Goal: Check status: Check status

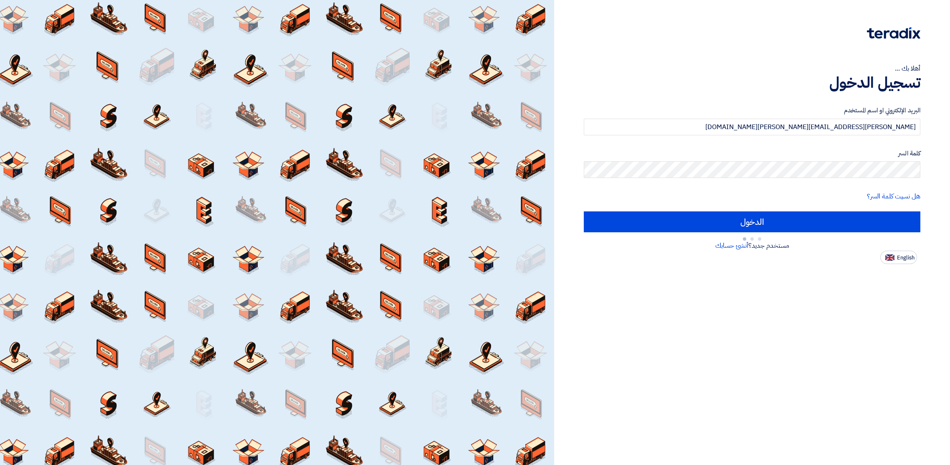
type input "Sign in"
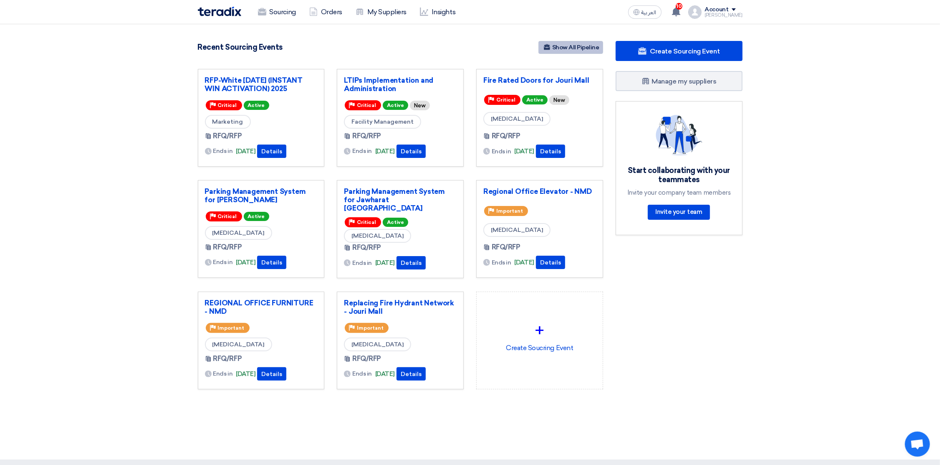
click at [584, 48] on link "Show All Pipeline" at bounding box center [571, 47] width 65 height 13
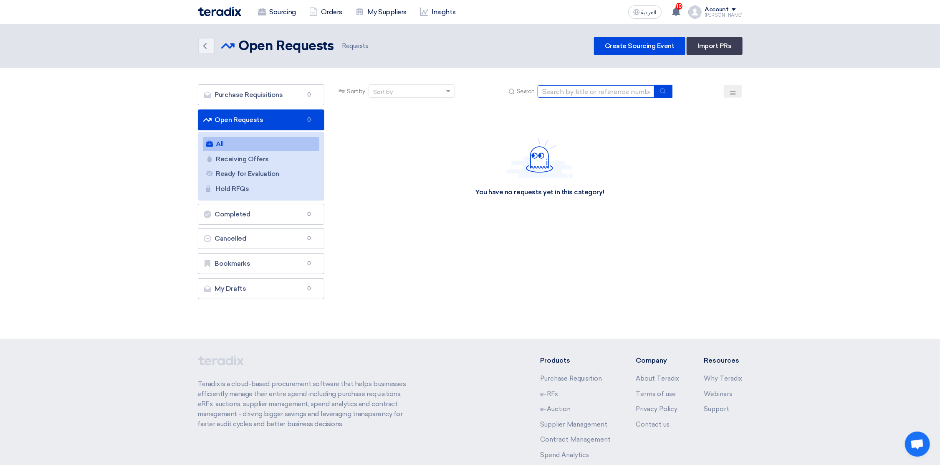
click at [563, 90] on input at bounding box center [596, 91] width 117 height 13
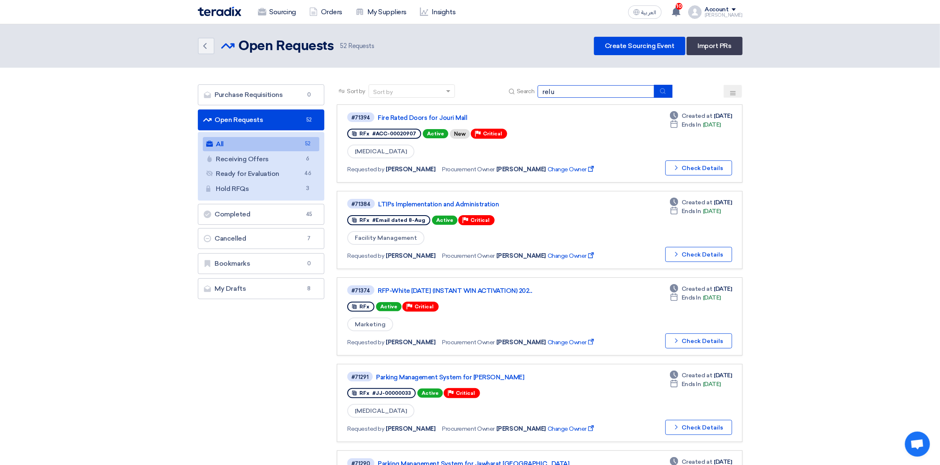
type input "relu"
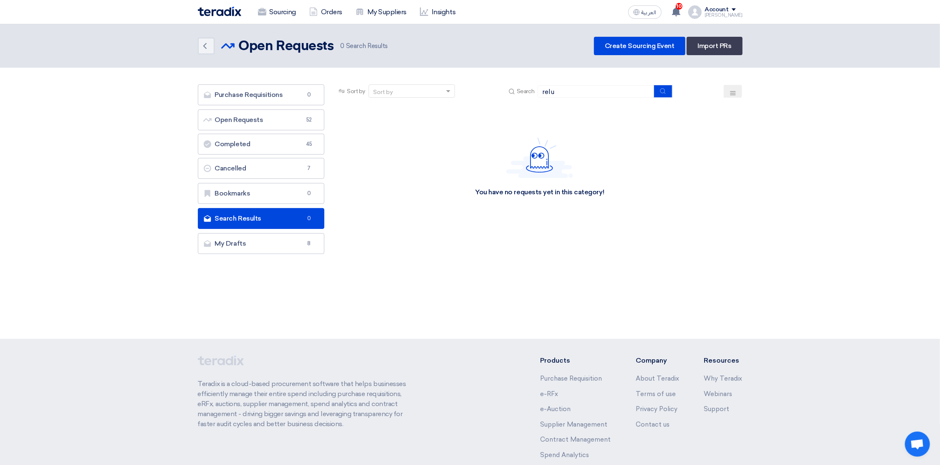
click at [735, 88] on button at bounding box center [733, 91] width 18 height 13
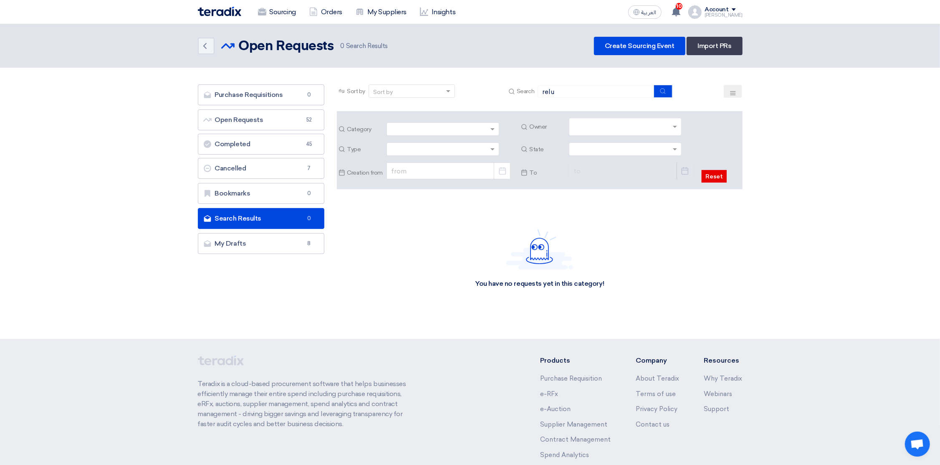
click at [611, 129] on input "text" at bounding box center [627, 128] width 106 height 14
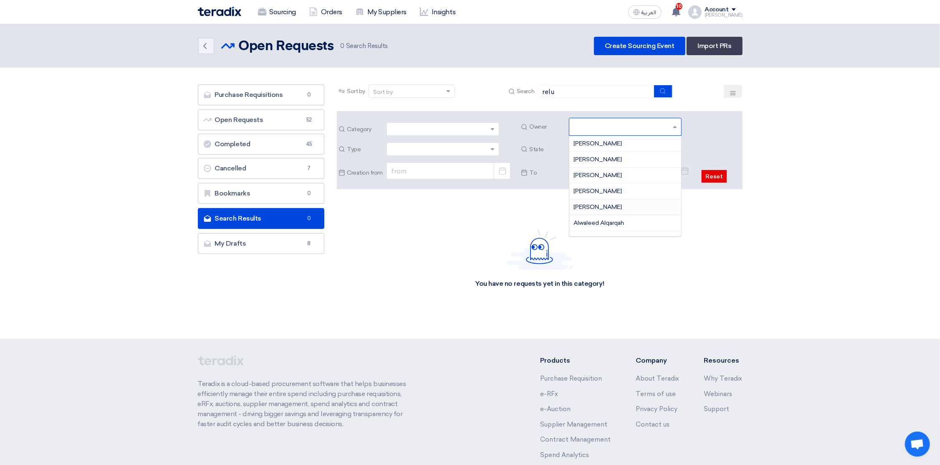
click at [601, 202] on div "[PERSON_NAME]" at bounding box center [625, 207] width 112 height 16
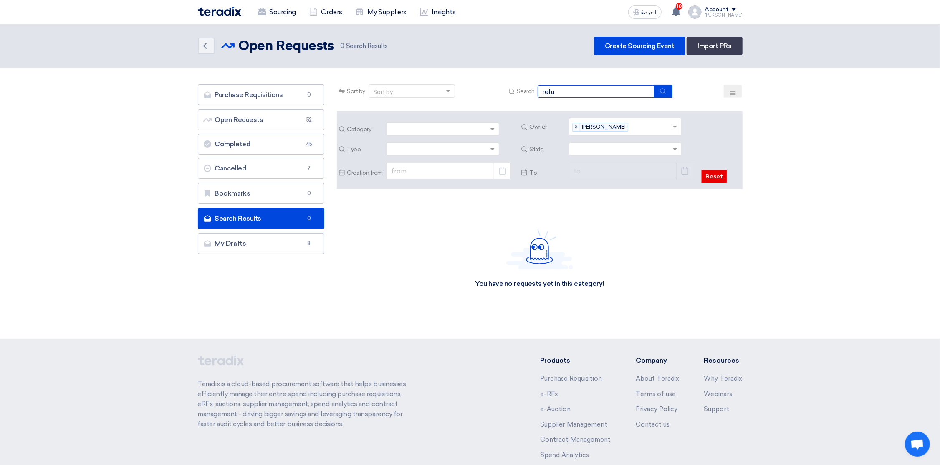
click at [572, 89] on input "relu" at bounding box center [596, 91] width 117 height 13
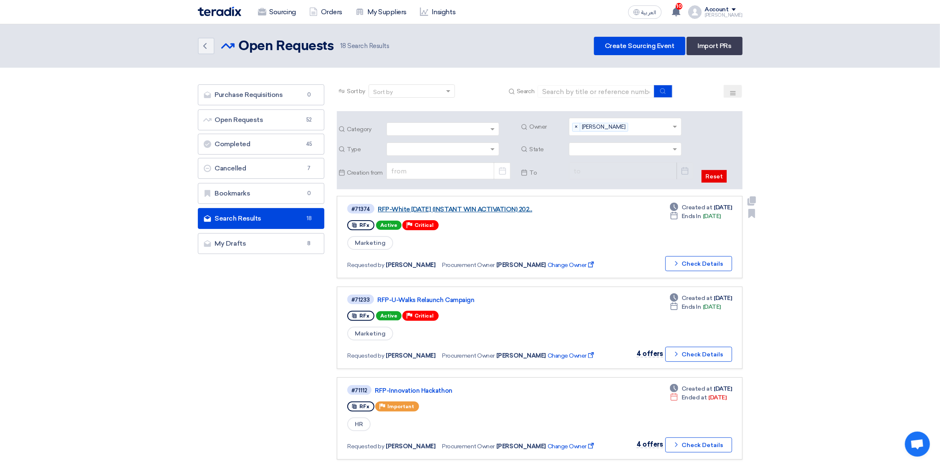
click at [463, 209] on link "RFP-White [DATE] (INSTANT WIN ACTIVATION) 202..." at bounding box center [482, 209] width 209 height 8
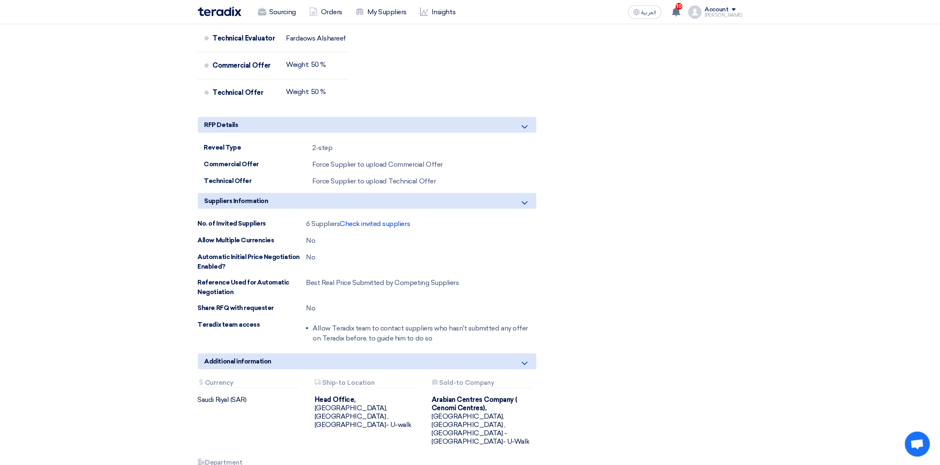
scroll to position [564, 0]
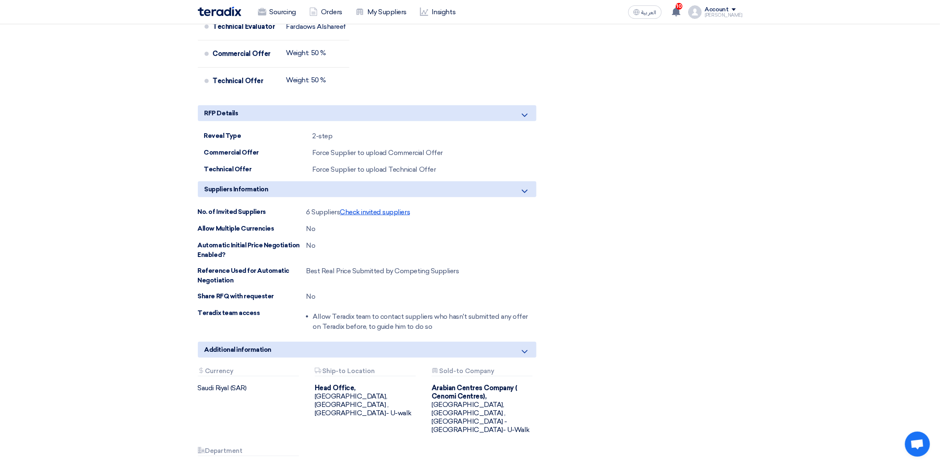
click at [392, 216] on span "Check invited suppliers" at bounding box center [375, 212] width 70 height 8
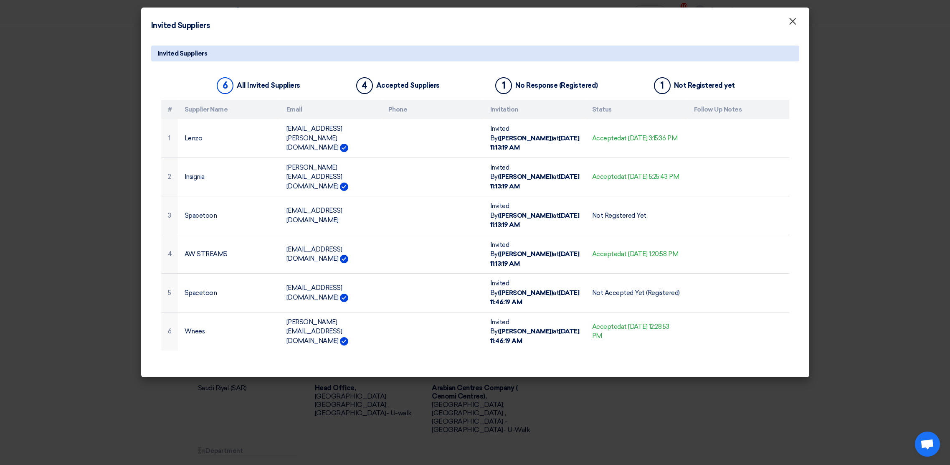
click at [790, 23] on span "×" at bounding box center [792, 23] width 8 height 17
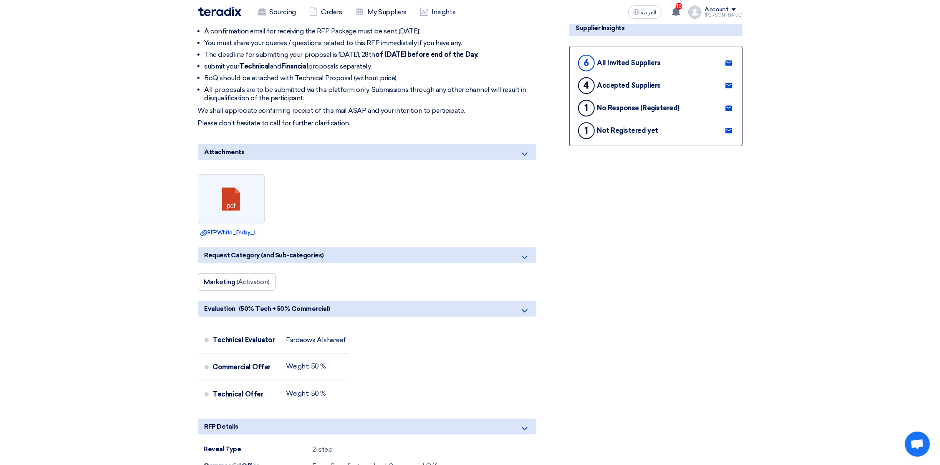
scroll to position [0, 0]
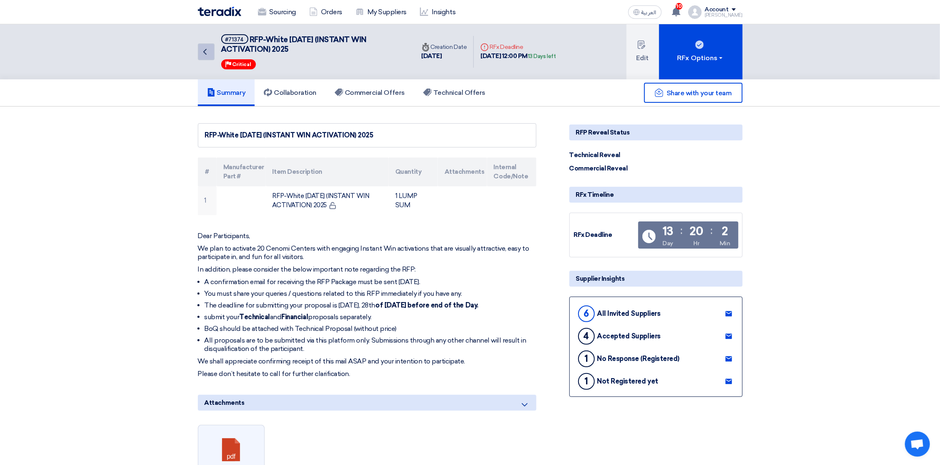
click at [199, 48] on link "Back" at bounding box center [206, 51] width 17 height 17
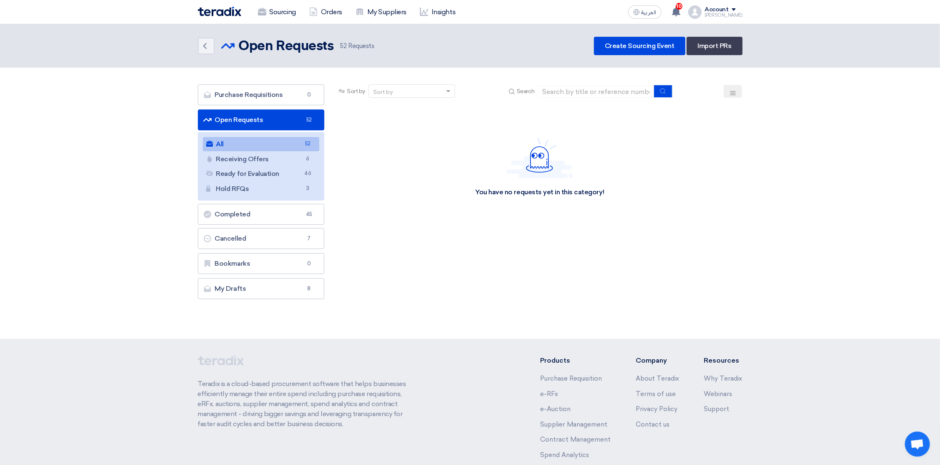
click at [732, 90] on icon at bounding box center [733, 93] width 7 height 7
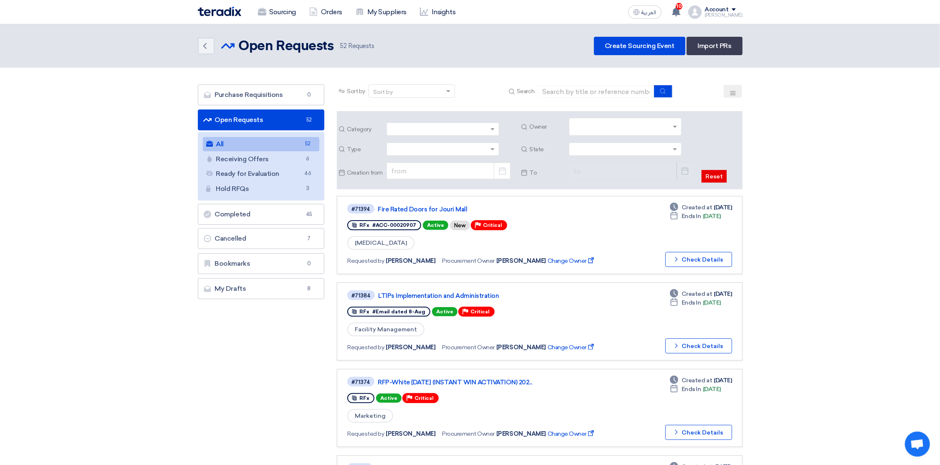
click at [628, 125] on input "text" at bounding box center [627, 128] width 106 height 14
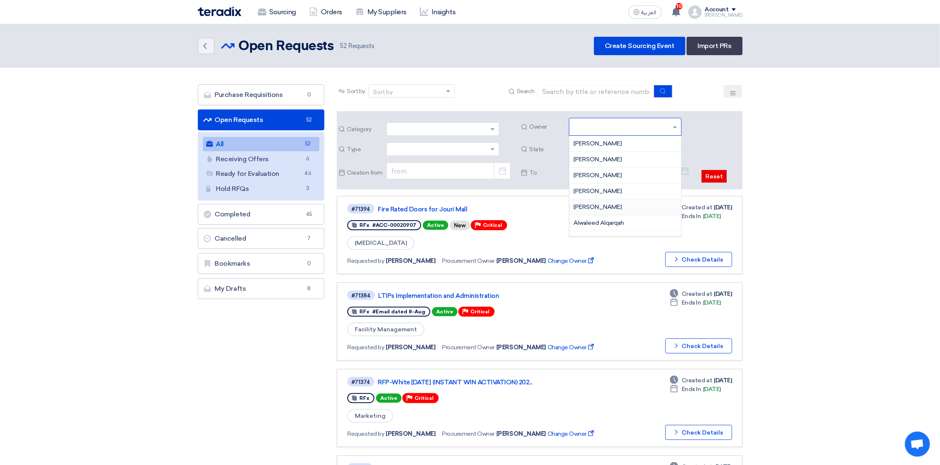
click at [608, 205] on span "[PERSON_NAME]" at bounding box center [598, 206] width 48 height 7
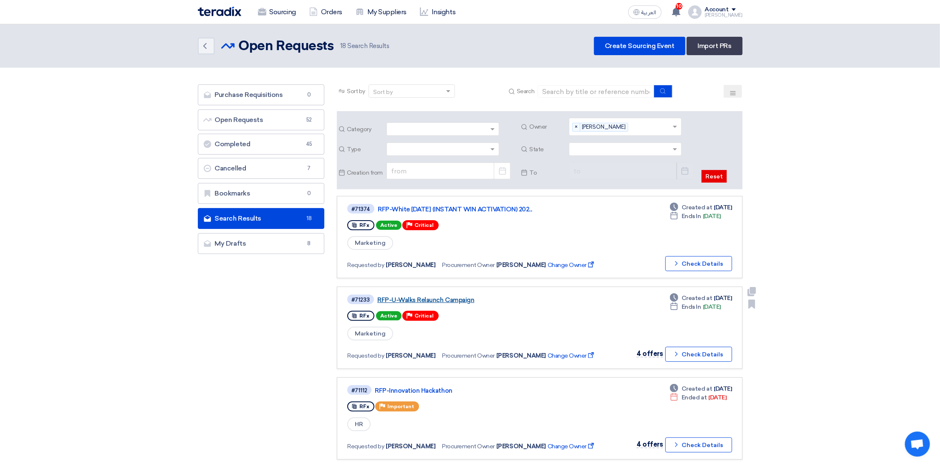
click at [460, 299] on link "RFP-U-Walks Relaunch Campaign" at bounding box center [481, 300] width 209 height 8
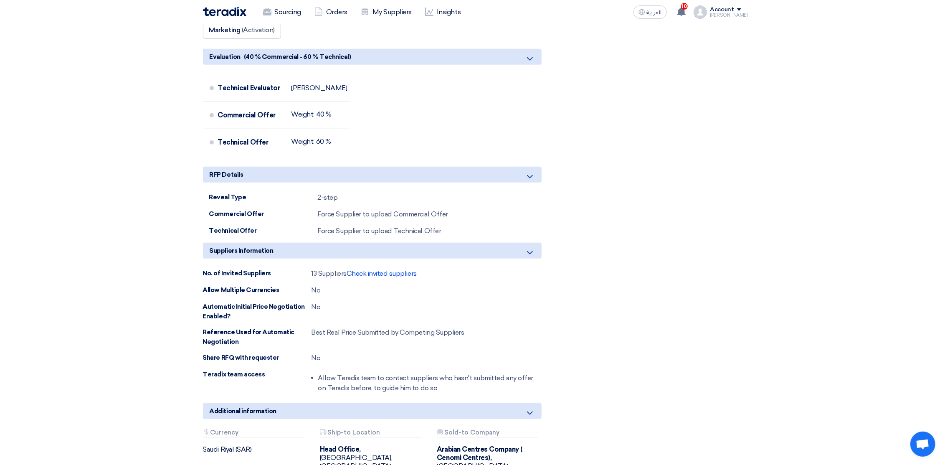
scroll to position [564, 0]
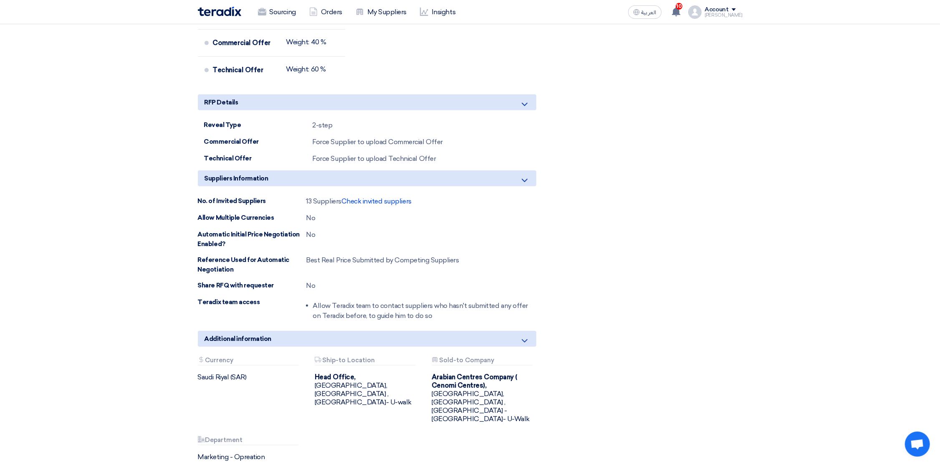
click at [380, 206] on div "13 Suppliers Check invited suppliers" at bounding box center [358, 201] width 105 height 10
click at [383, 205] on span "Check invited suppliers" at bounding box center [377, 201] width 70 height 8
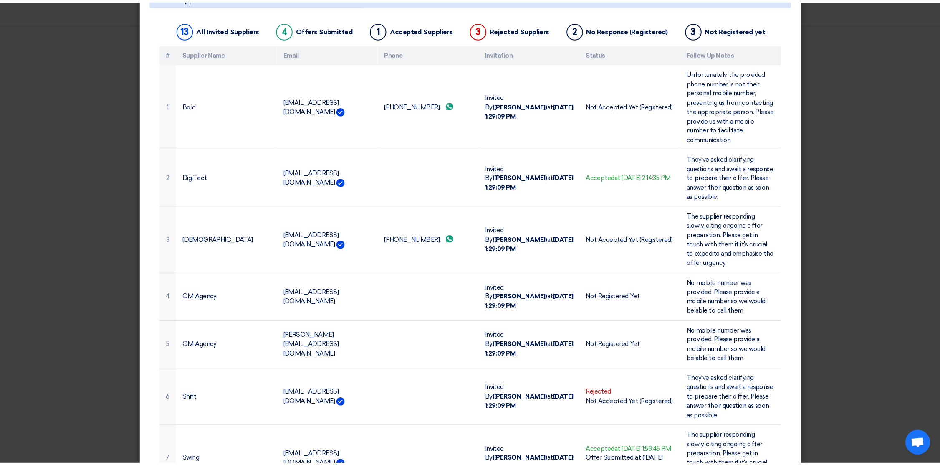
scroll to position [0, 0]
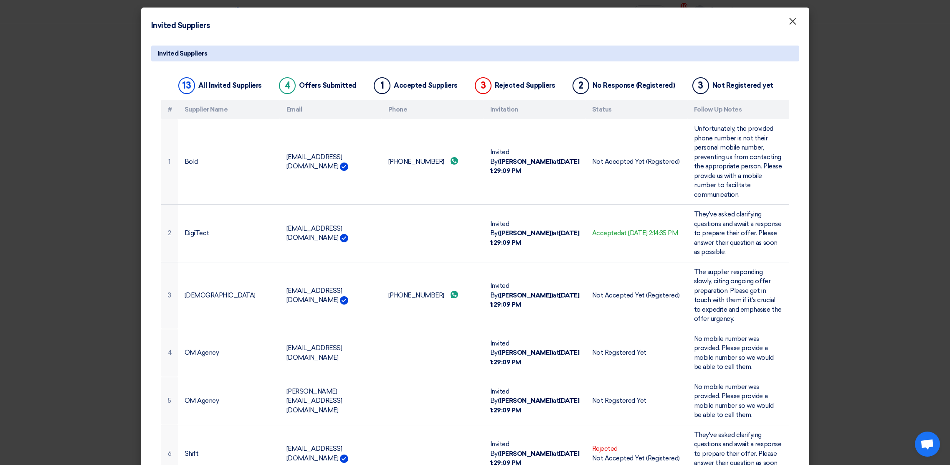
click at [788, 23] on span "×" at bounding box center [792, 23] width 8 height 17
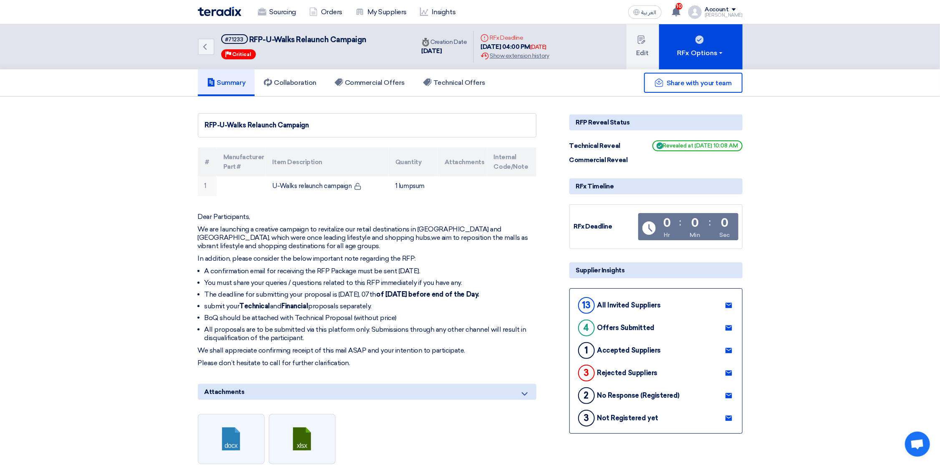
click at [222, 3] on div "Sourcing Orders My Suppliers Insights" at bounding box center [361, 12] width 327 height 18
click at [215, 7] on img at bounding box center [219, 12] width 43 height 10
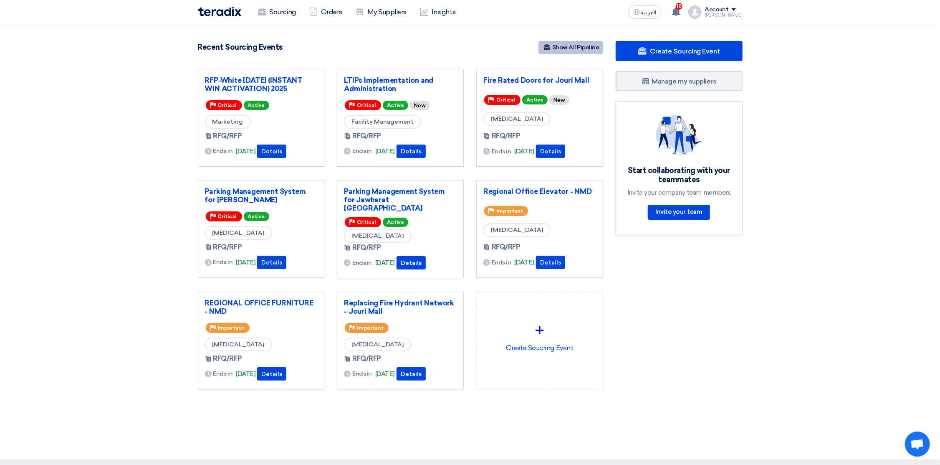
click at [597, 45] on link "Show All Pipeline" at bounding box center [571, 47] width 65 height 13
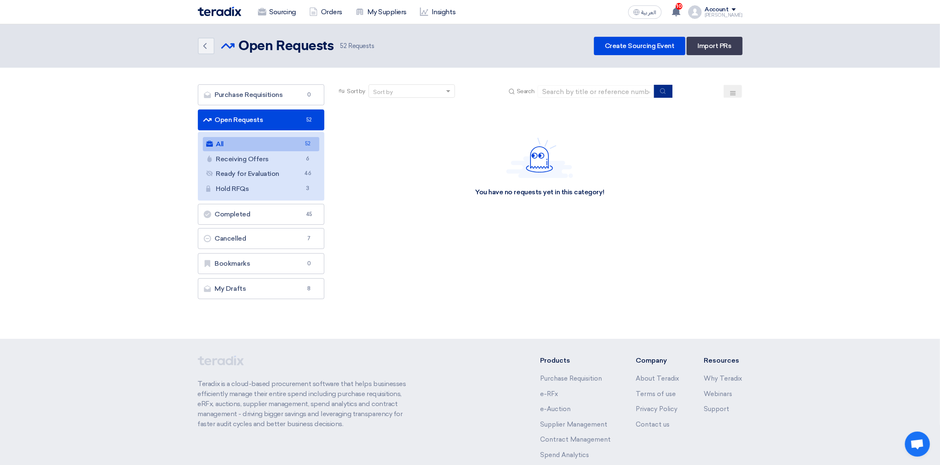
click at [666, 91] on icon "submit" at bounding box center [663, 91] width 7 height 7
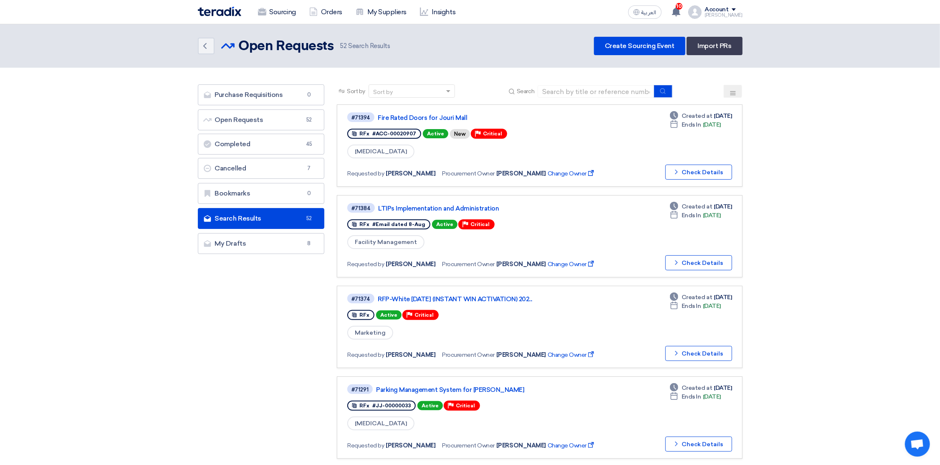
click at [730, 91] on icon at bounding box center [733, 93] width 7 height 7
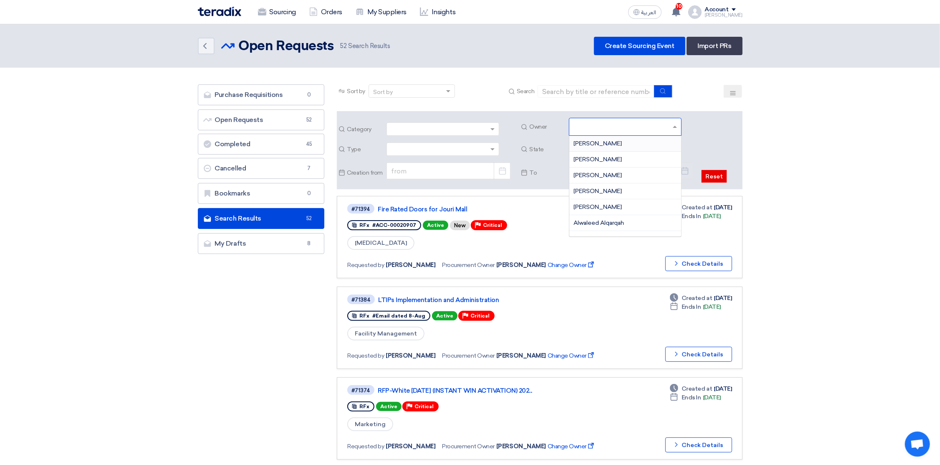
click at [619, 133] on input "text" at bounding box center [627, 128] width 106 height 14
click at [588, 207] on span "[PERSON_NAME]" at bounding box center [598, 208] width 48 height 7
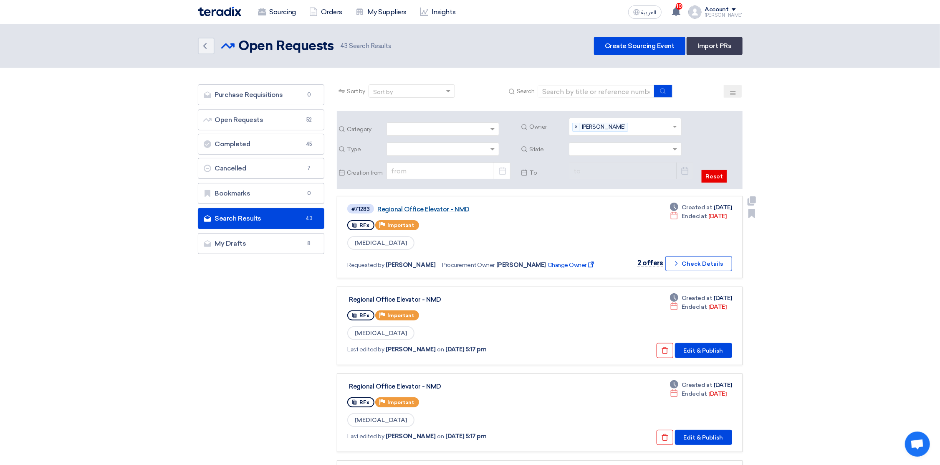
click at [435, 210] on link "Regional Office Elevator - NMD" at bounding box center [481, 209] width 209 height 8
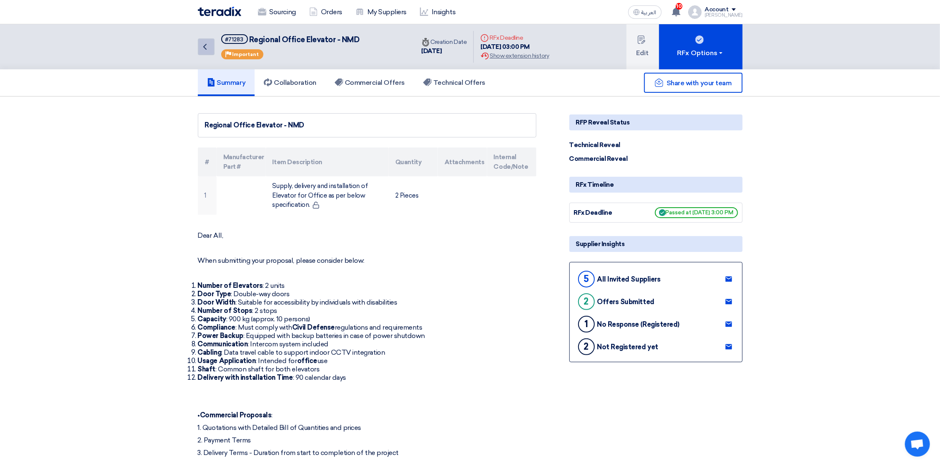
click at [200, 44] on icon "Back" at bounding box center [205, 47] width 10 height 10
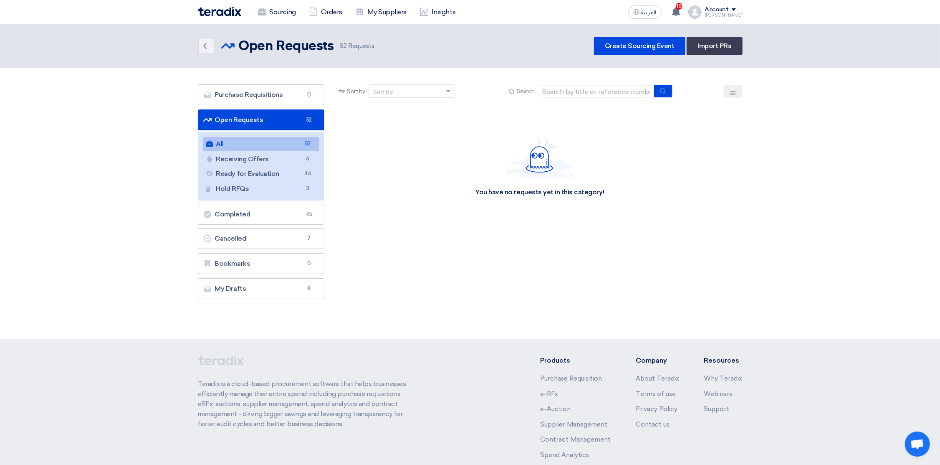
click at [734, 94] on icon at bounding box center [733, 93] width 7 height 7
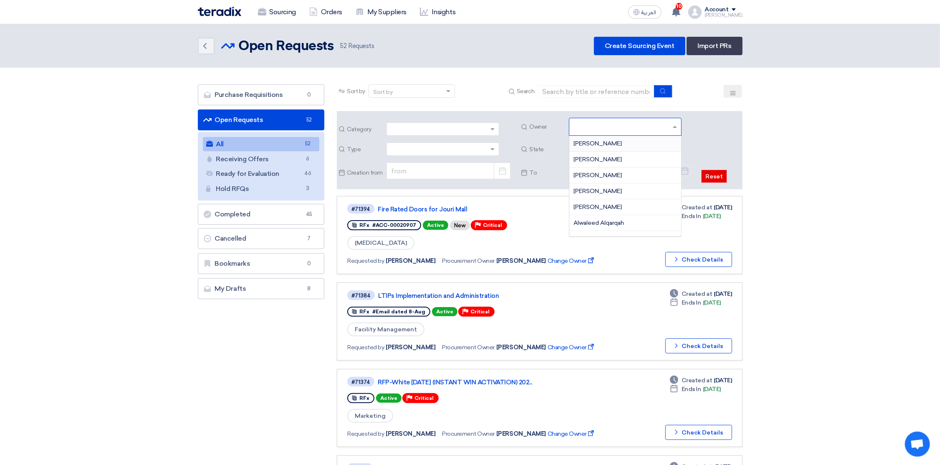
click at [619, 127] on input "text" at bounding box center [627, 128] width 106 height 14
click at [592, 210] on span "[PERSON_NAME]" at bounding box center [598, 208] width 48 height 7
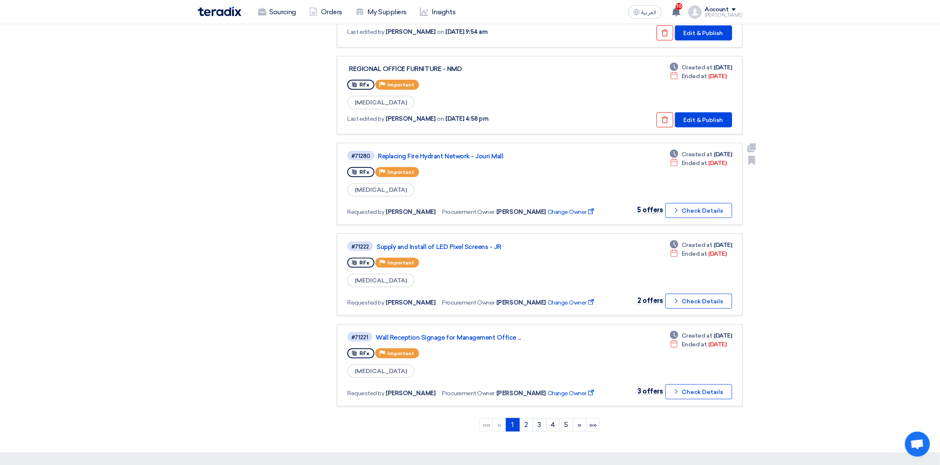
scroll to position [751, 0]
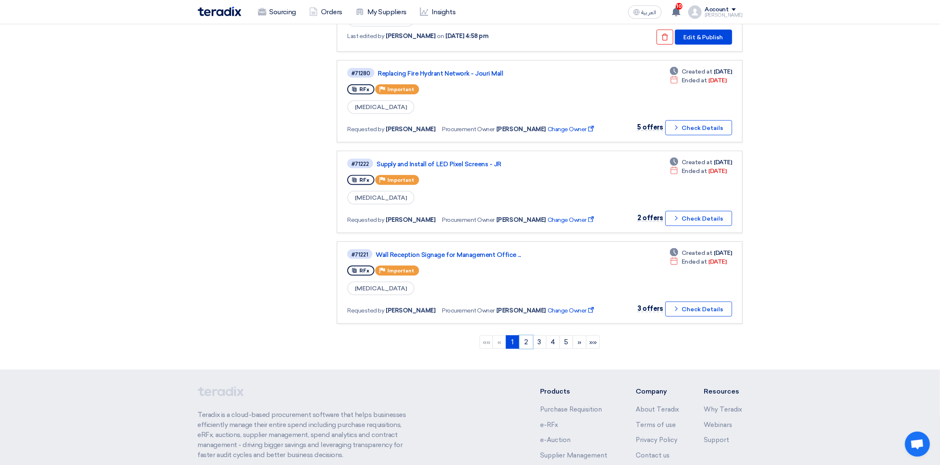
click at [526, 335] on link "2" at bounding box center [526, 341] width 14 height 13
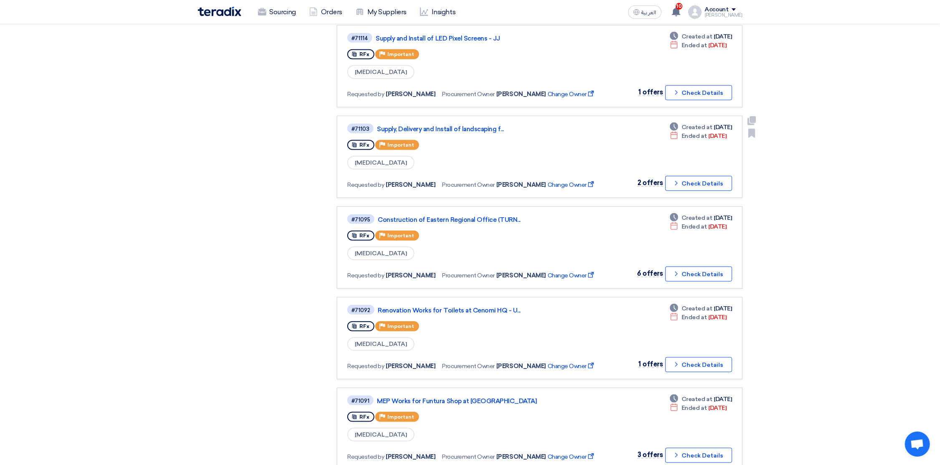
scroll to position [564, 0]
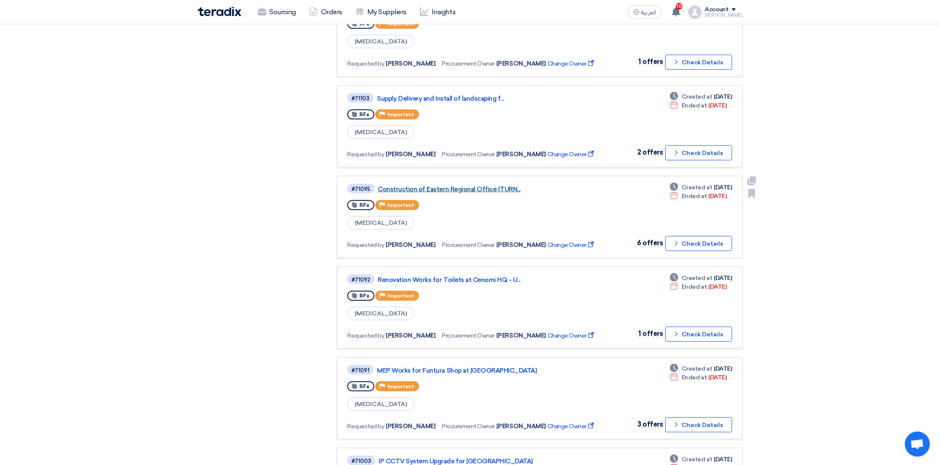
click at [451, 185] on link "Construction of Eastern Regional Office (TURN..." at bounding box center [482, 189] width 209 height 8
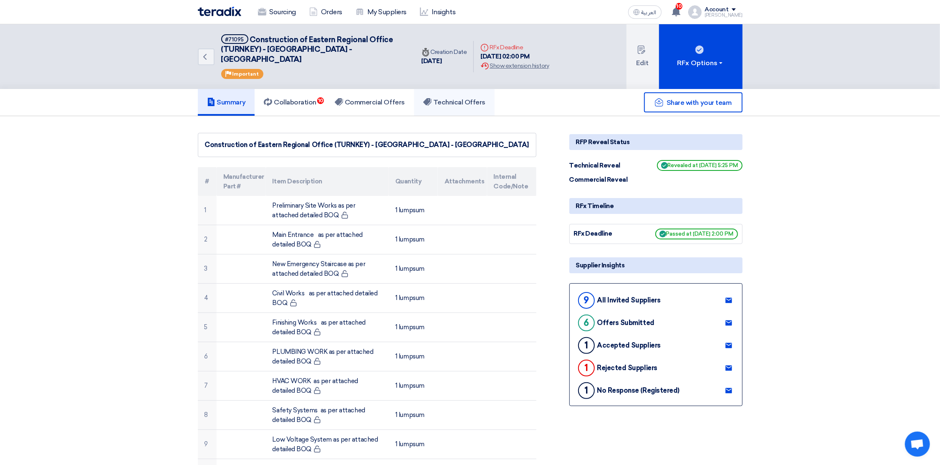
click at [472, 98] on h5 "Technical Offers" at bounding box center [454, 102] width 62 height 8
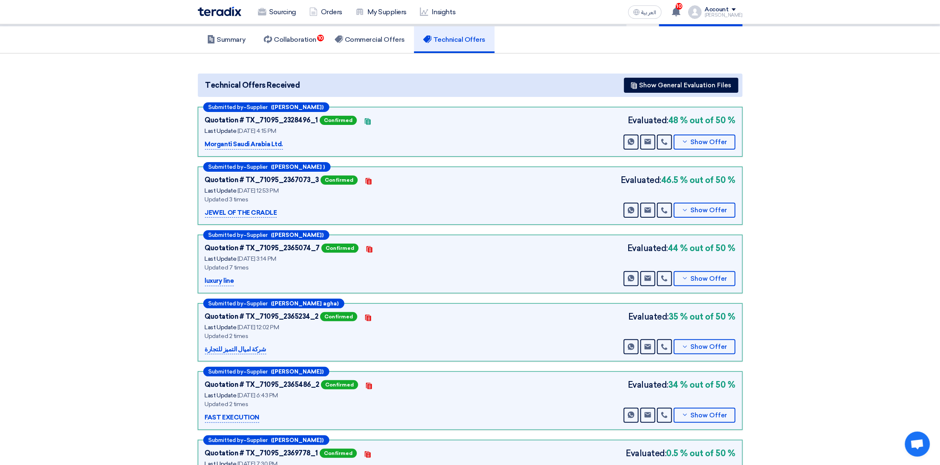
scroll to position [125, 0]
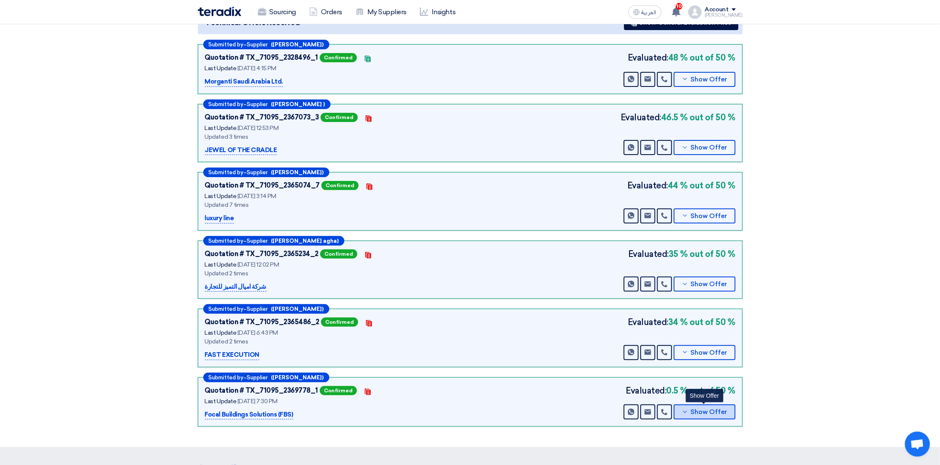
click at [708, 409] on span "Show Offer" at bounding box center [709, 412] width 37 height 6
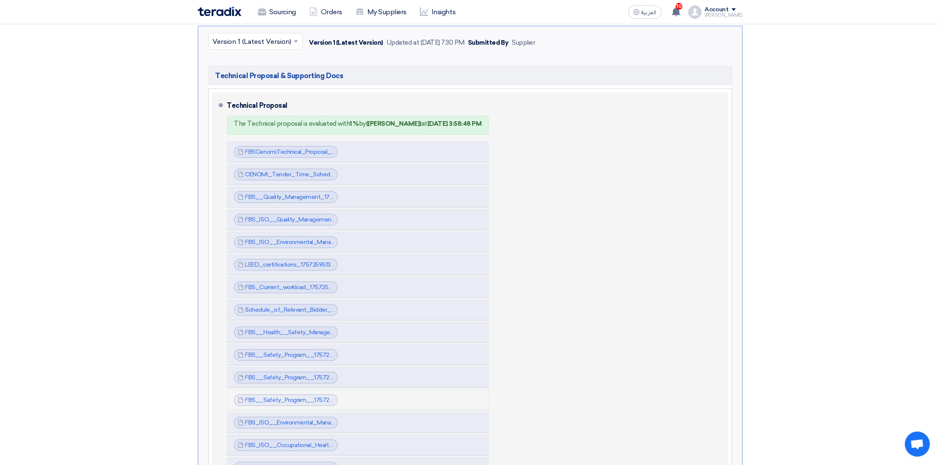
scroll to position [438, 0]
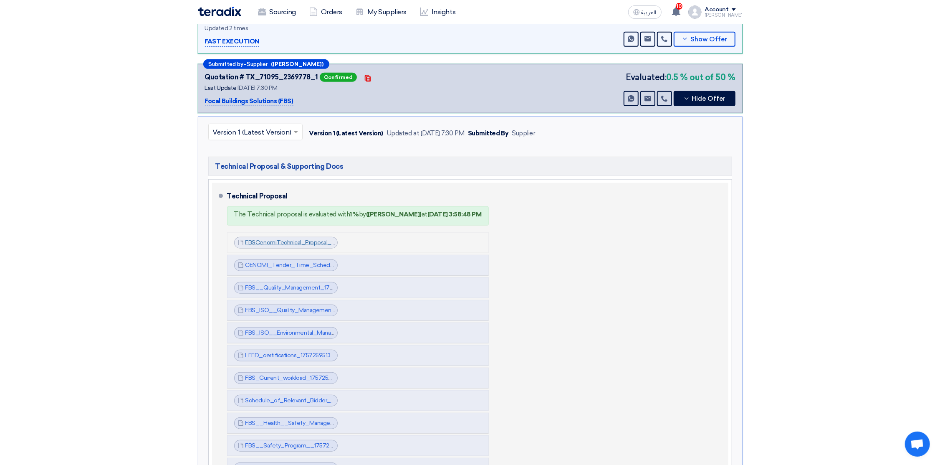
click at [283, 239] on link "FBSCenomiTechnical_Proposal_1757259459379.pdf" at bounding box center [314, 242] width 139 height 7
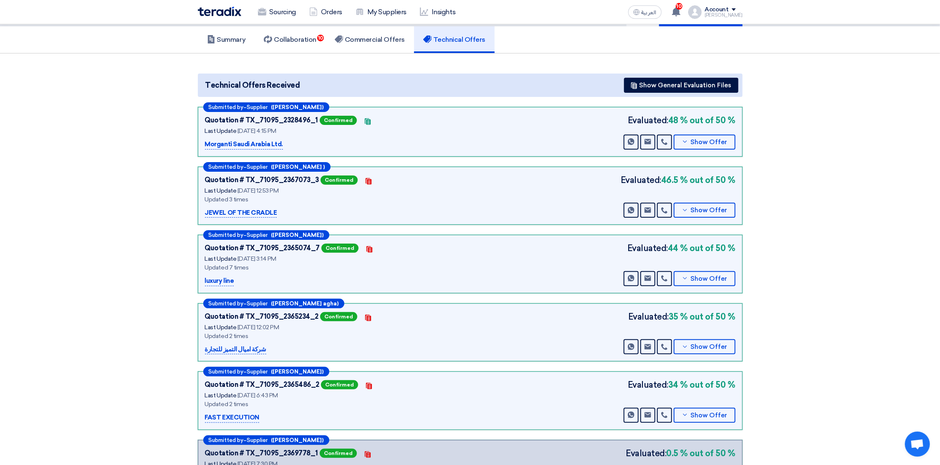
scroll to position [0, 0]
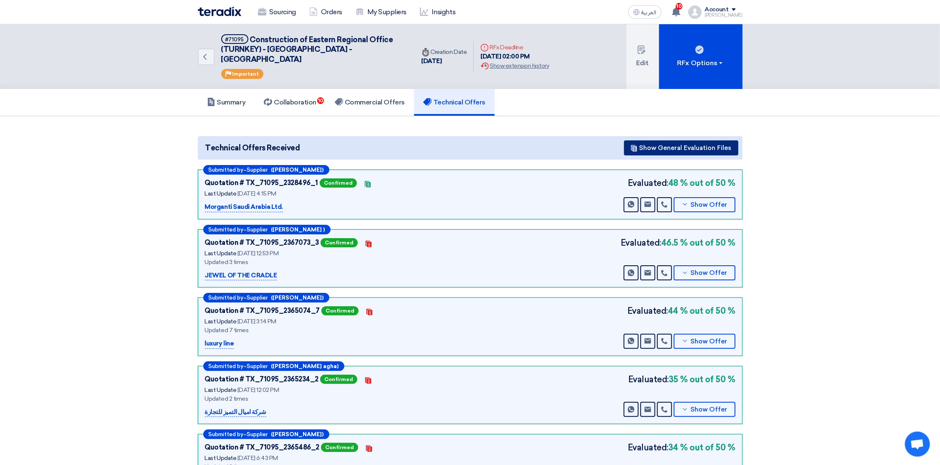
click at [700, 140] on button "Show General Evaluation Files" at bounding box center [681, 147] width 114 height 15
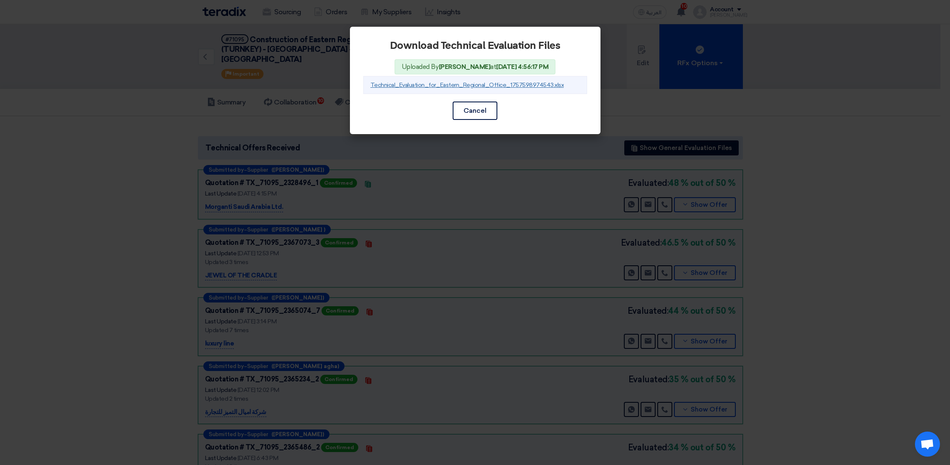
click at [433, 83] on link "Technical_Evaluation_for_Eastern_Regional_Office_1757598974543.xlsx" at bounding box center [467, 84] width 194 height 7
click at [489, 115] on button "Cancel" at bounding box center [475, 110] width 45 height 18
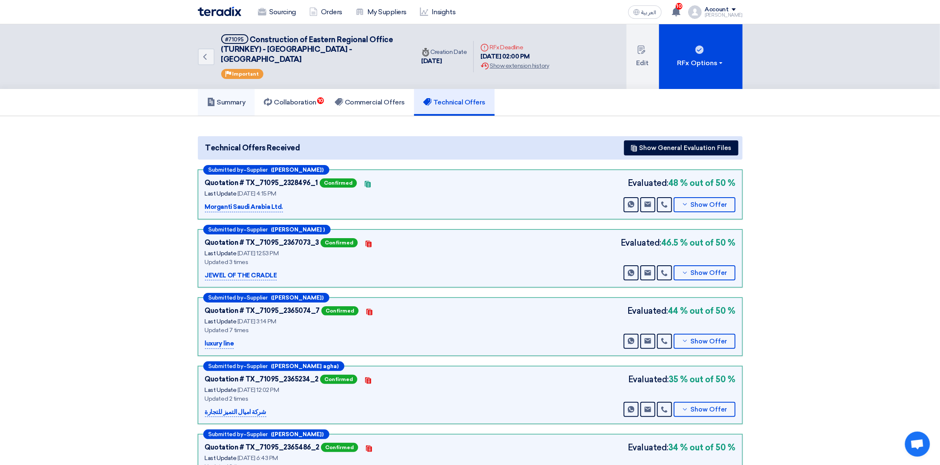
click at [226, 98] on h5 "Summary" at bounding box center [226, 102] width 39 height 8
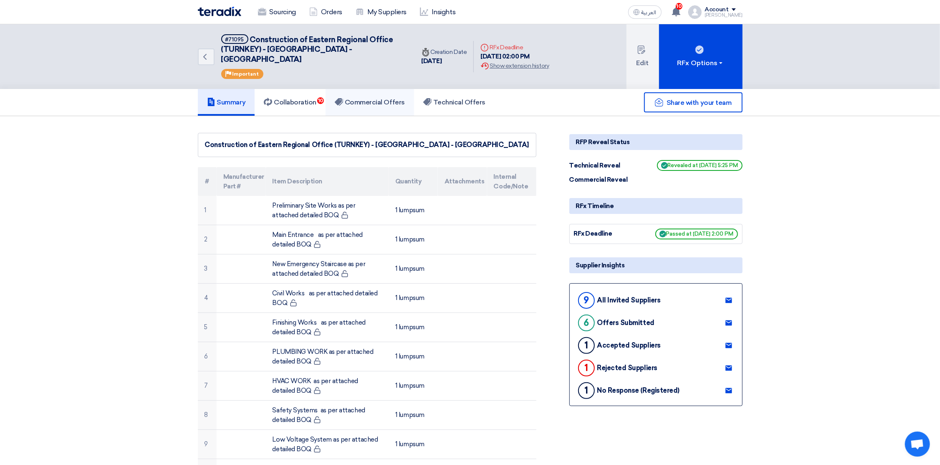
click at [367, 98] on h5 "Commercial Offers" at bounding box center [370, 102] width 70 height 8
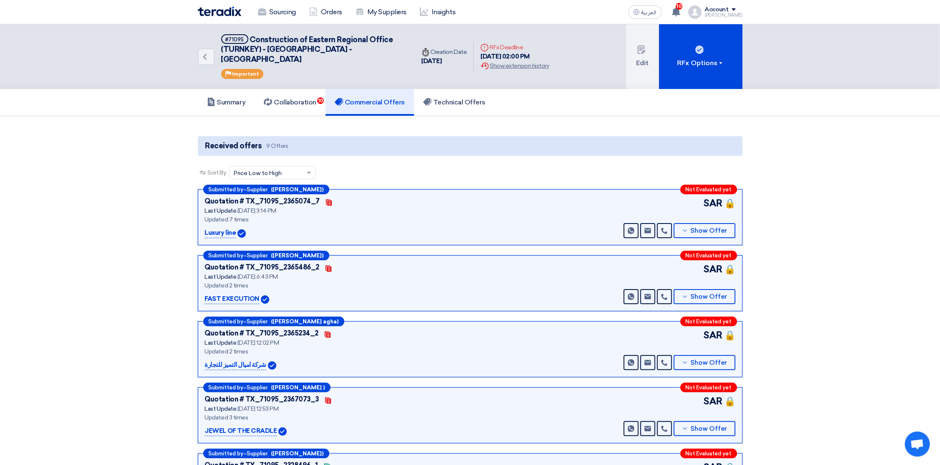
click at [214, 6] on div "Sourcing Orders My Suppliers Insights" at bounding box center [361, 12] width 327 height 18
click at [213, 9] on img at bounding box center [219, 12] width 43 height 10
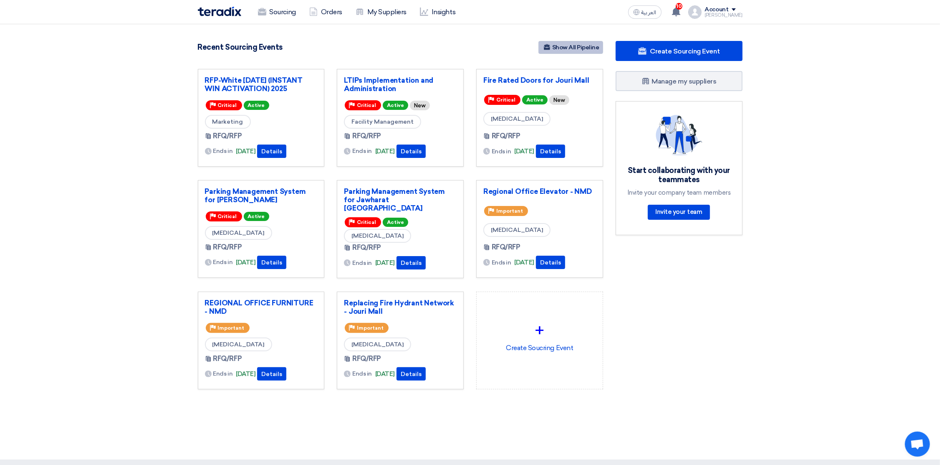
click at [569, 48] on link "Show All Pipeline" at bounding box center [571, 47] width 65 height 13
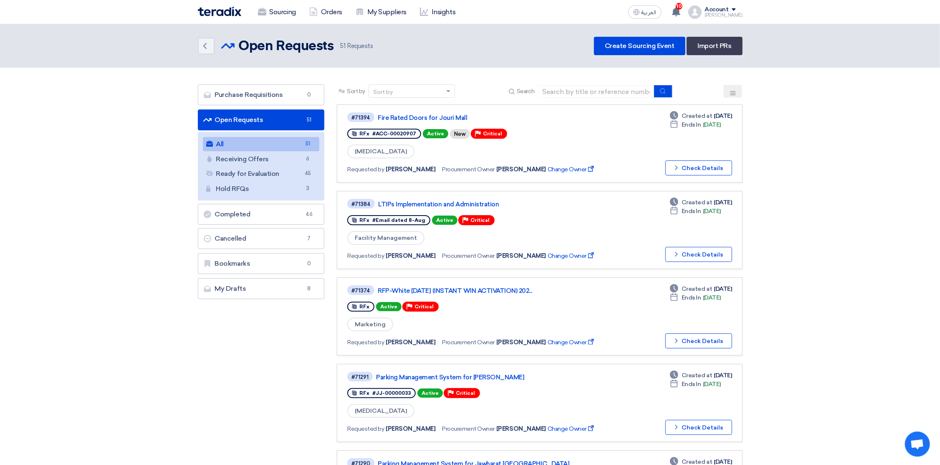
click at [734, 90] on icon at bounding box center [733, 93] width 7 height 7
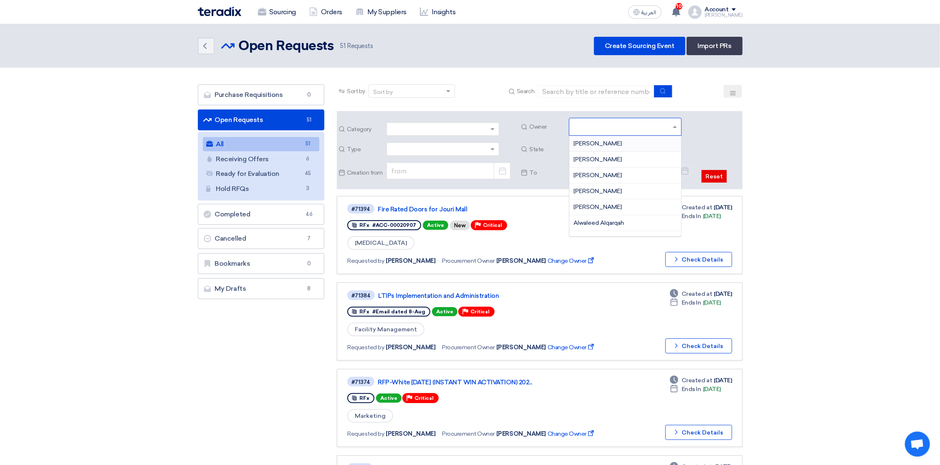
click at [606, 127] on input "text" at bounding box center [627, 128] width 106 height 14
click at [598, 205] on span "[PERSON_NAME]" at bounding box center [598, 206] width 48 height 7
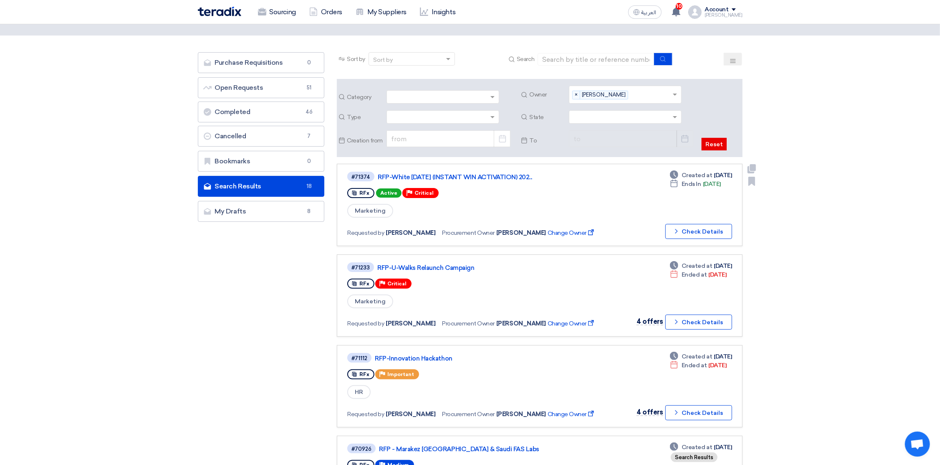
scroll to position [63, 0]
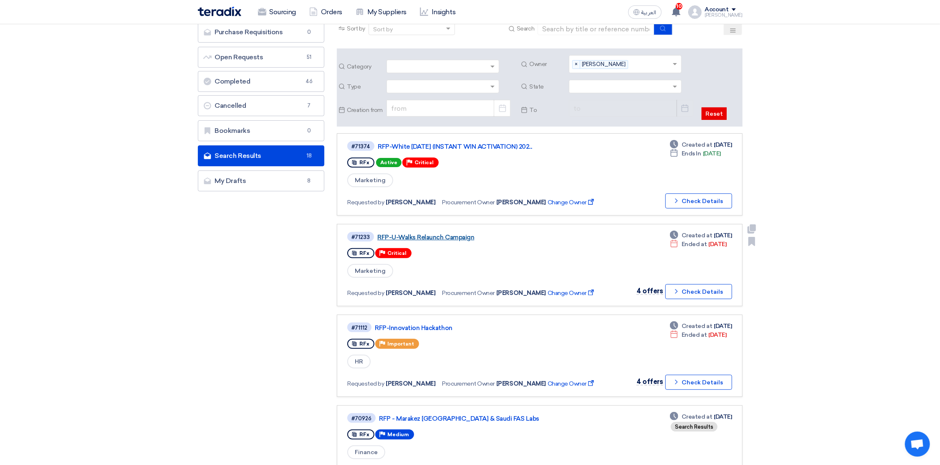
click at [453, 233] on link "RFP-U-Walks Relaunch Campaign" at bounding box center [481, 237] width 209 height 8
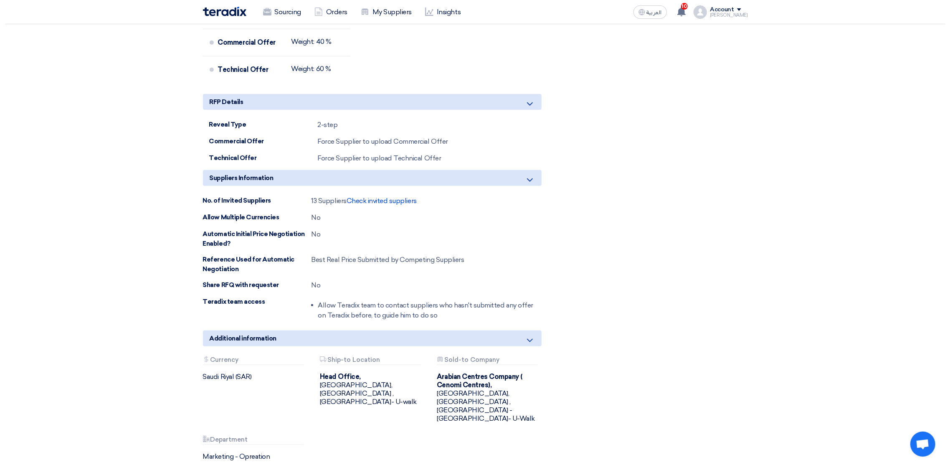
scroll to position [564, 0]
click at [362, 205] on span "Check invited suppliers" at bounding box center [377, 201] width 70 height 8
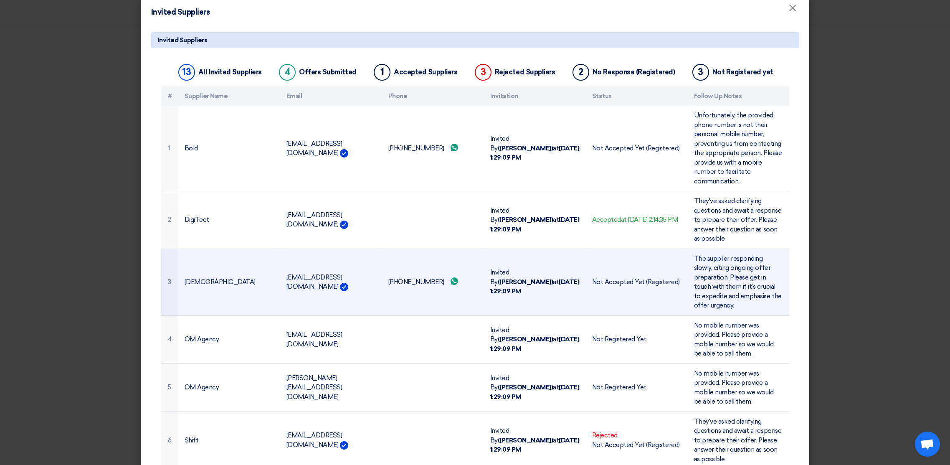
scroll to position [0, 0]
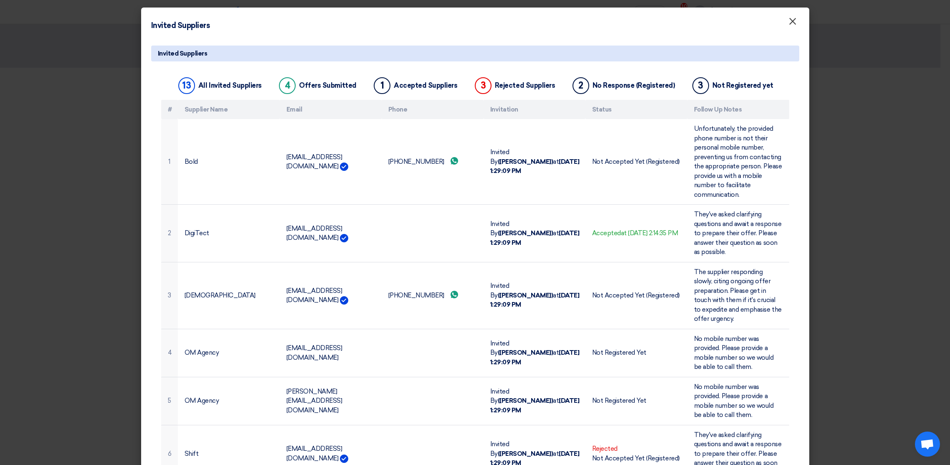
click at [788, 22] on span "×" at bounding box center [792, 23] width 8 height 17
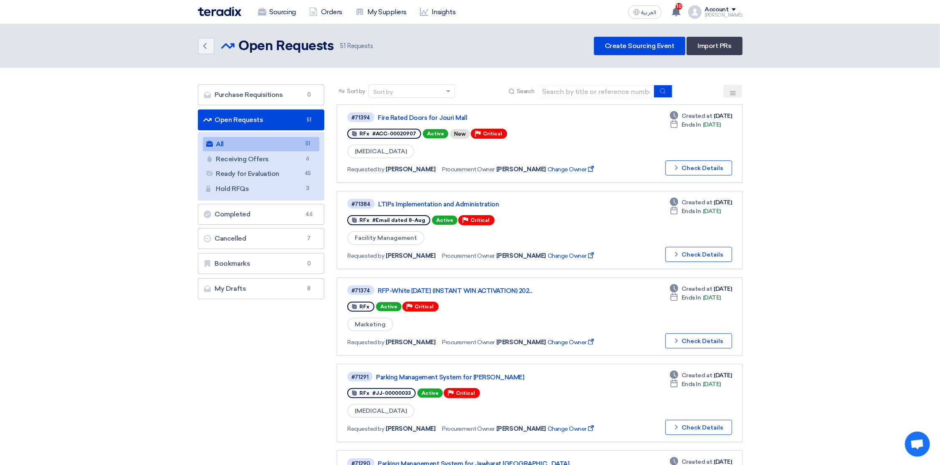
click at [728, 90] on button at bounding box center [733, 91] width 18 height 13
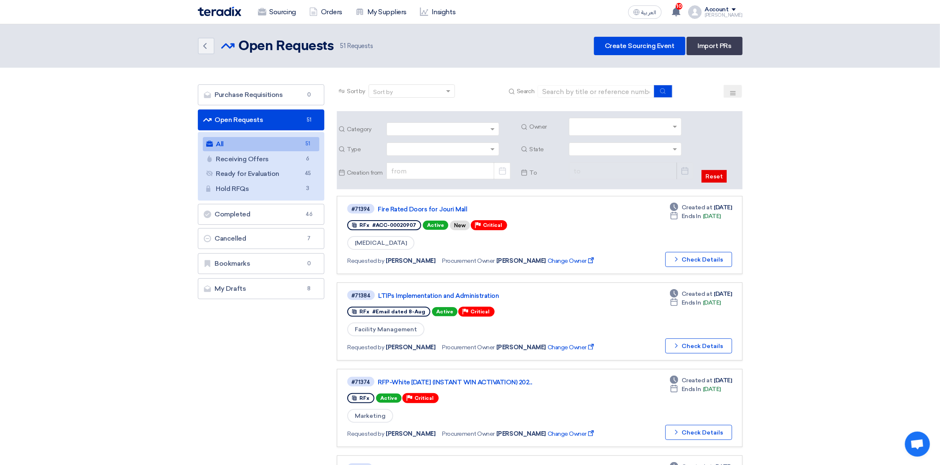
click at [617, 121] on input "text" at bounding box center [627, 128] width 106 height 14
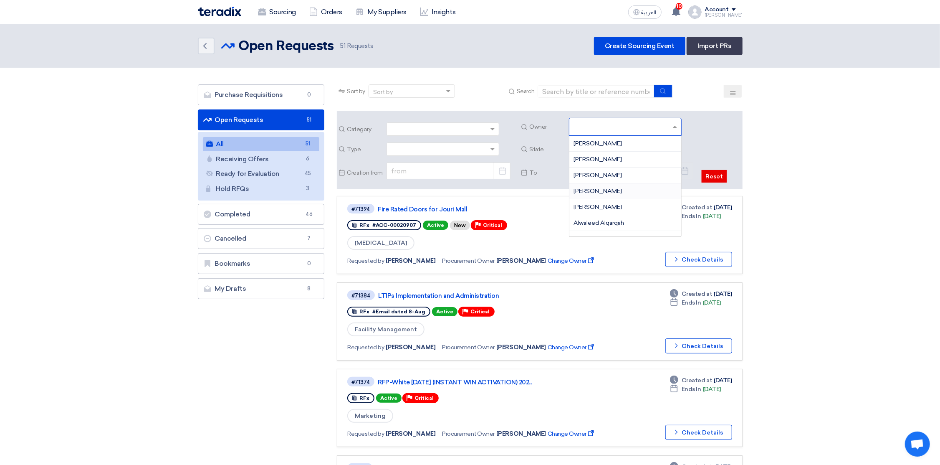
scroll to position [63, 0]
click at [617, 139] on div "[PERSON_NAME]" at bounding box center [625, 145] width 112 height 16
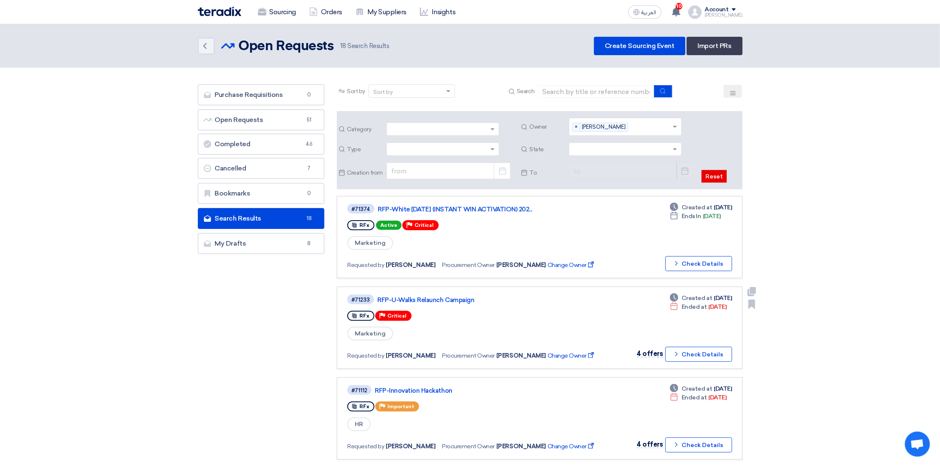
click at [460, 297] on link "RFP-U-Walks Relaunch Campaign" at bounding box center [481, 300] width 209 height 8
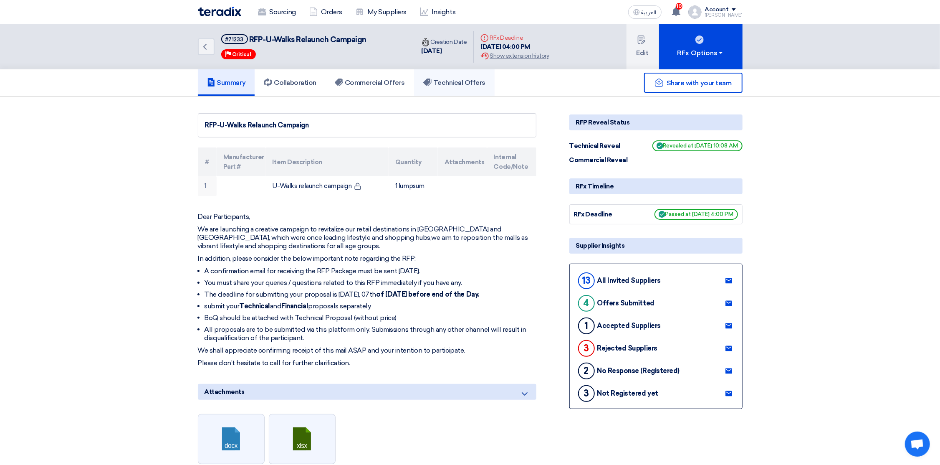
click at [438, 81] on h5 "Technical Offers" at bounding box center [454, 82] width 62 height 8
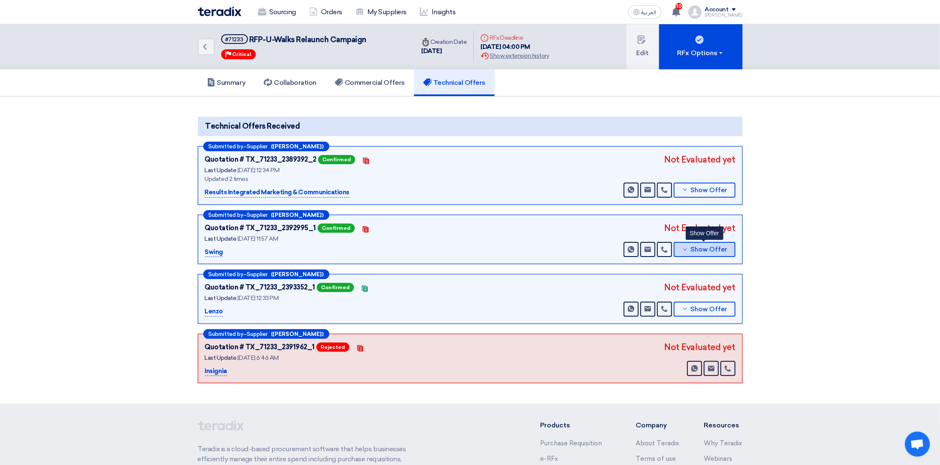
click at [705, 246] on span "Show Offer" at bounding box center [709, 249] width 37 height 6
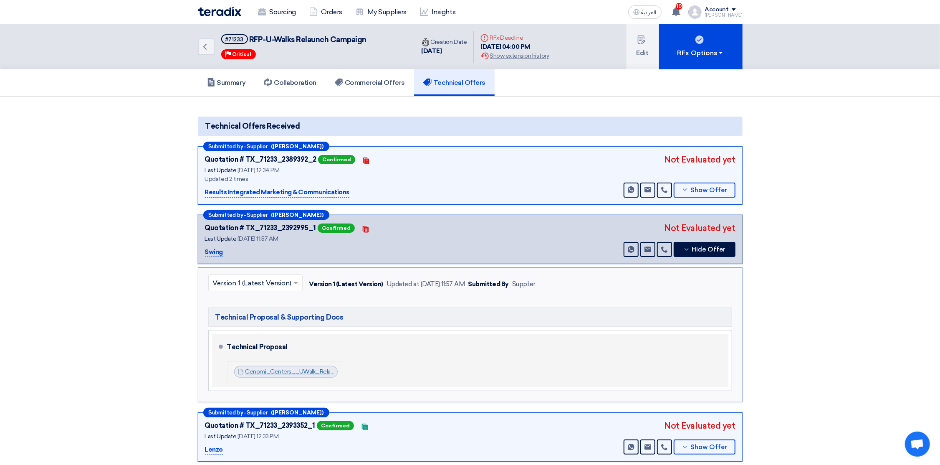
click at [289, 371] on link "Cenomi_Centers__UWalk_Relaunch_Campaign__Technical_Proposal__1757840044782.pdf" at bounding box center [370, 371] width 251 height 7
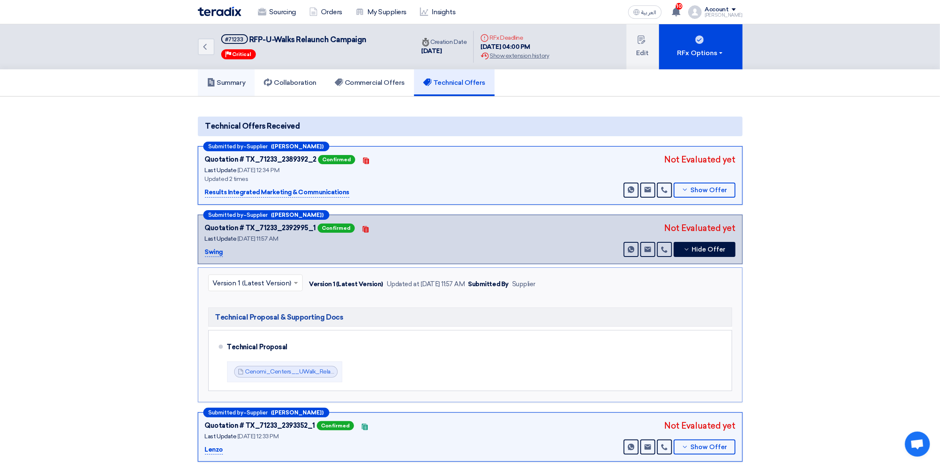
click at [234, 82] on h5 "Summary" at bounding box center [226, 82] width 39 height 8
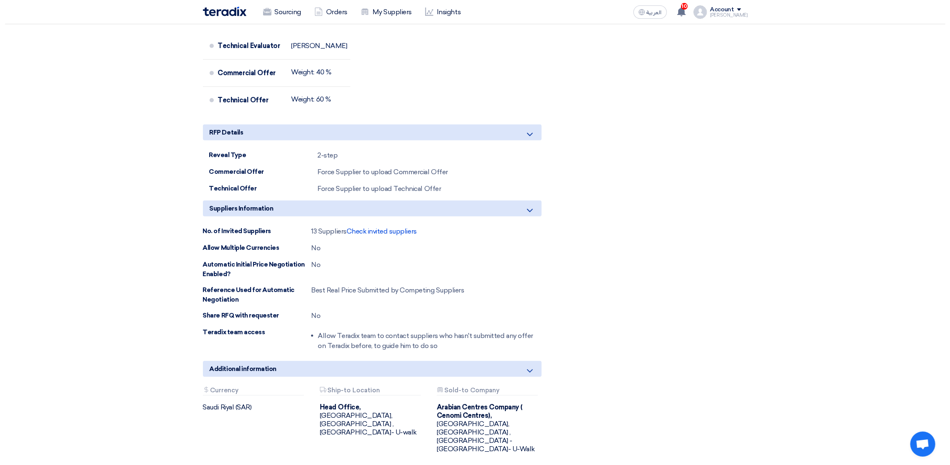
scroll to position [564, 0]
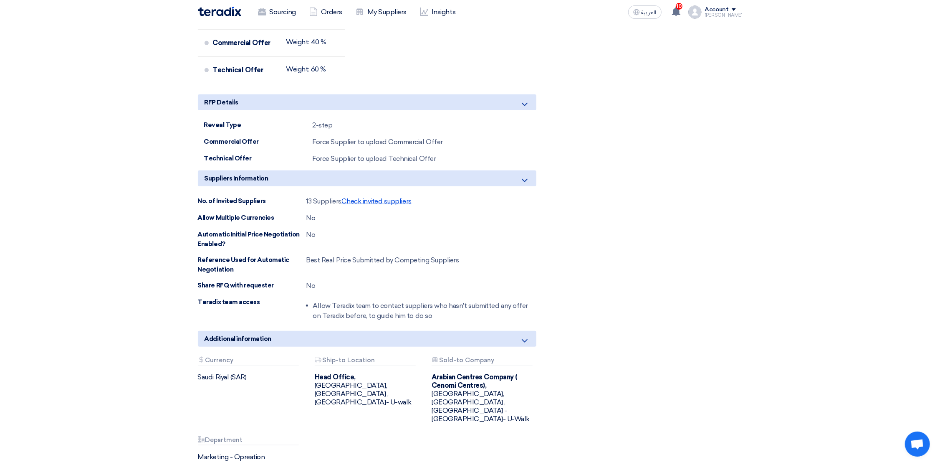
click at [374, 205] on span "Check invited suppliers" at bounding box center [377, 201] width 70 height 8
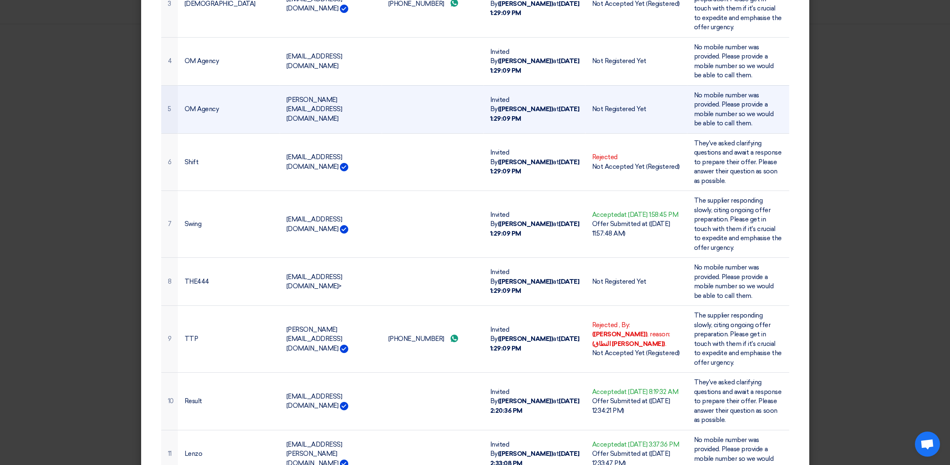
scroll to position [313, 0]
